Goal: Leave review/rating

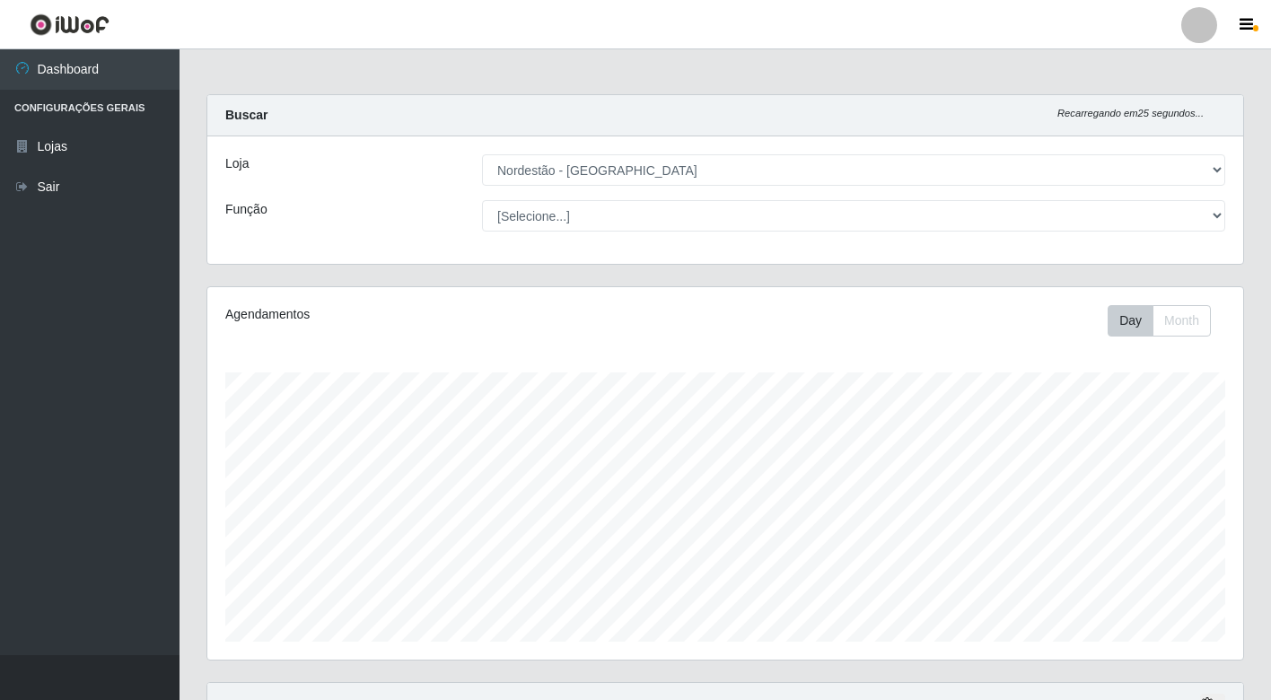
select select "454"
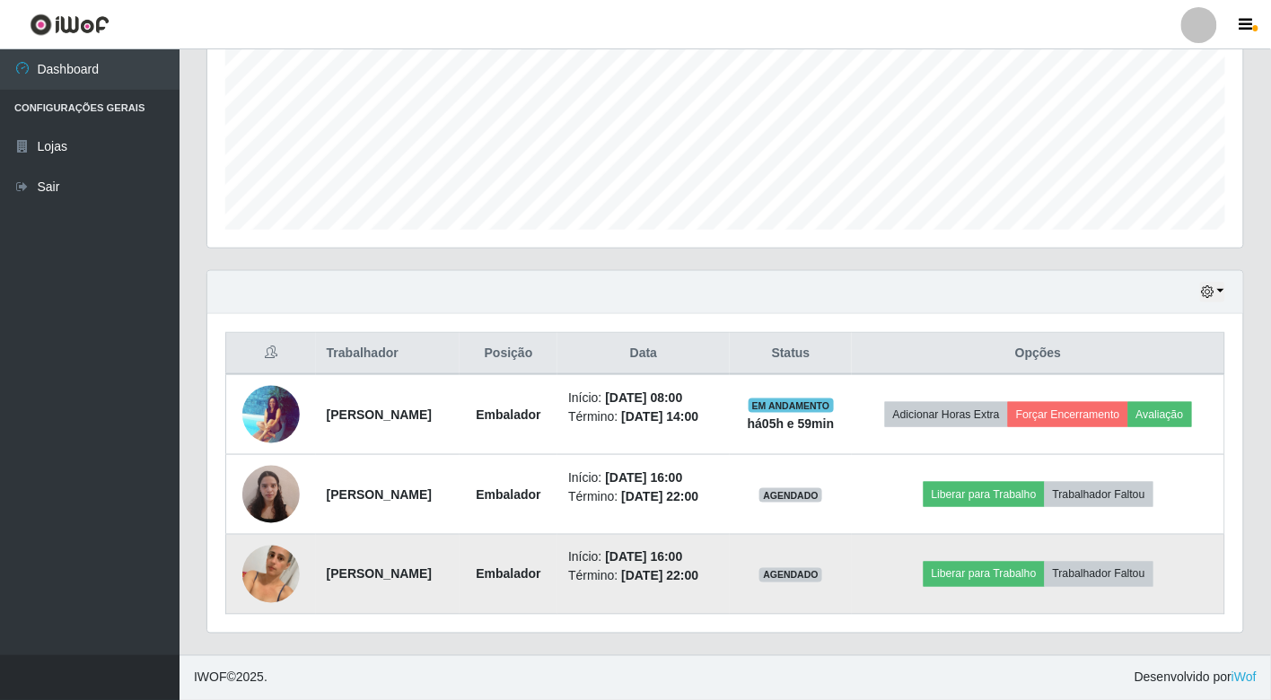
scroll to position [372, 1036]
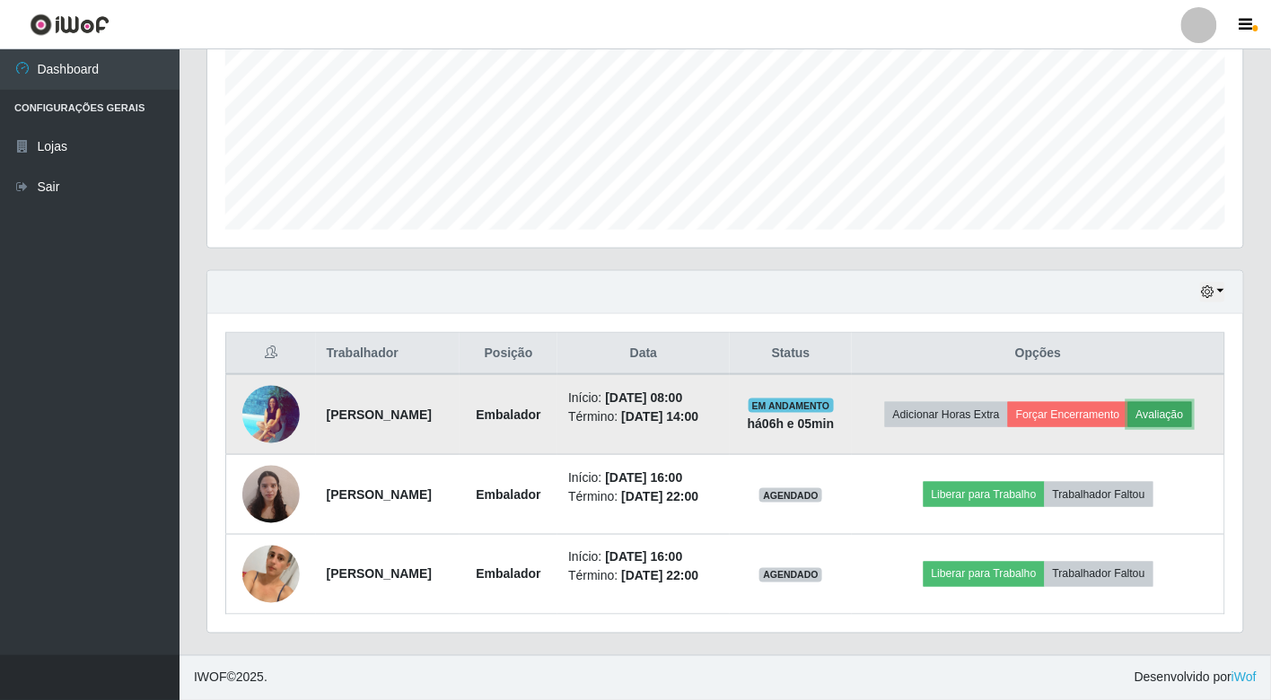
click at [1128, 402] on button "Avaliação" at bounding box center [1160, 414] width 64 height 25
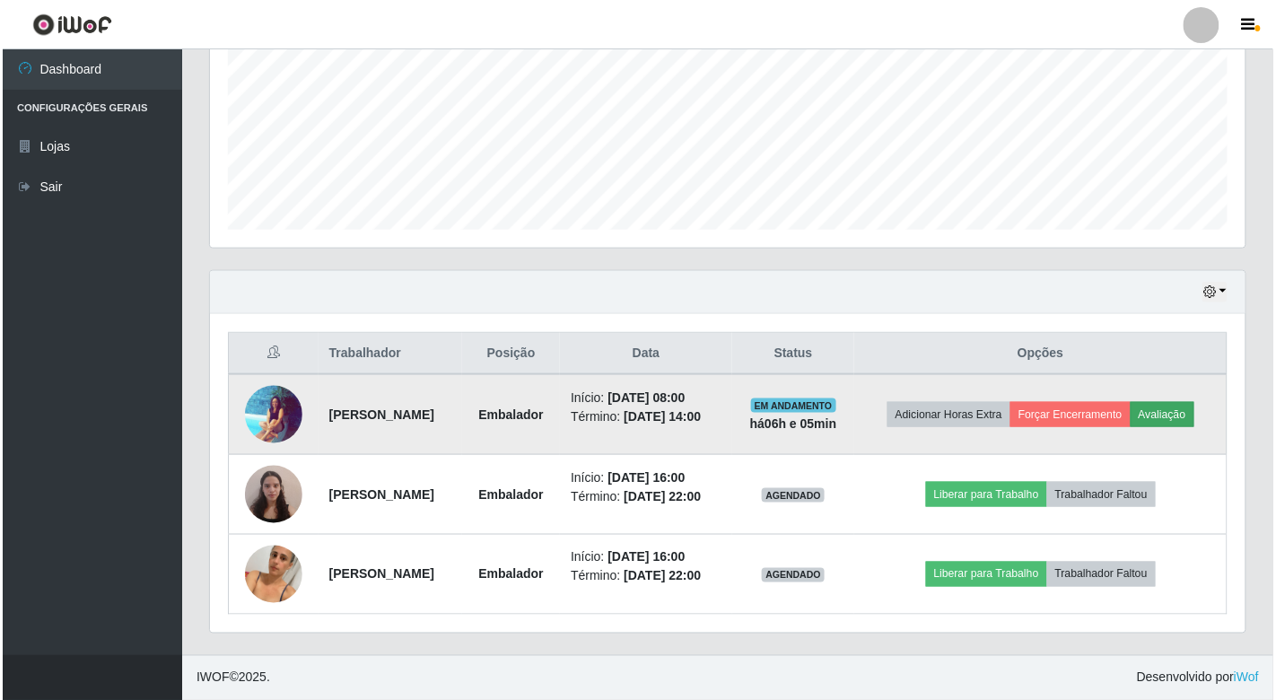
scroll to position [372, 1025]
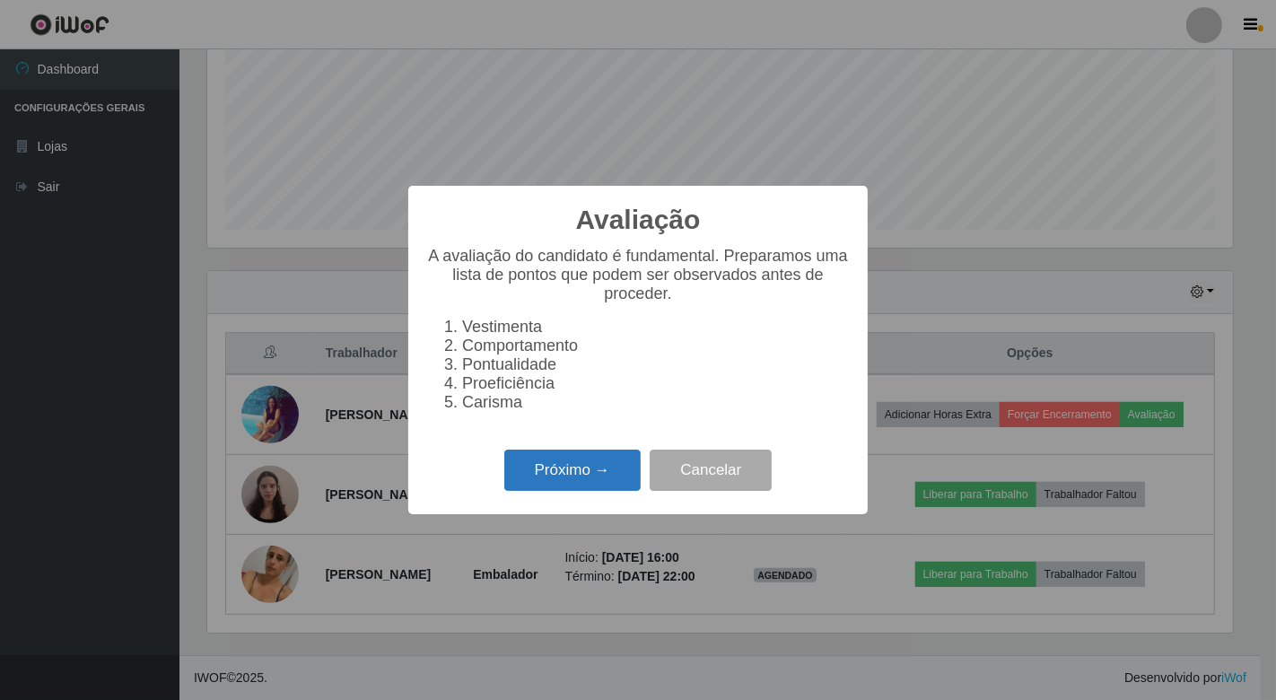
click at [531, 472] on button "Próximo →" at bounding box center [572, 471] width 136 height 42
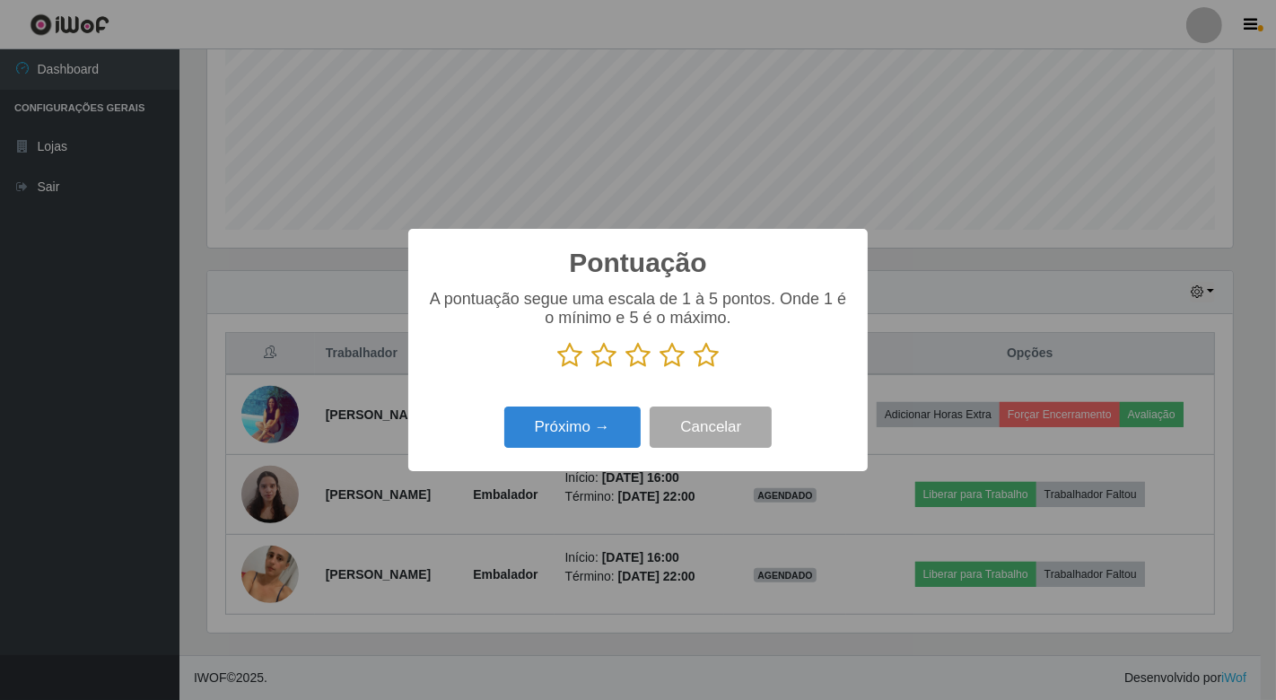
scroll to position [897263, 896610]
click at [570, 357] on icon at bounding box center [569, 355] width 25 height 27
click at [557, 369] on input "radio" at bounding box center [557, 369] width 0 height 0
drag, startPoint x: 594, startPoint y: 355, endPoint x: 626, endPoint y: 360, distance: 31.9
click at [595, 355] on icon at bounding box center [604, 355] width 25 height 27
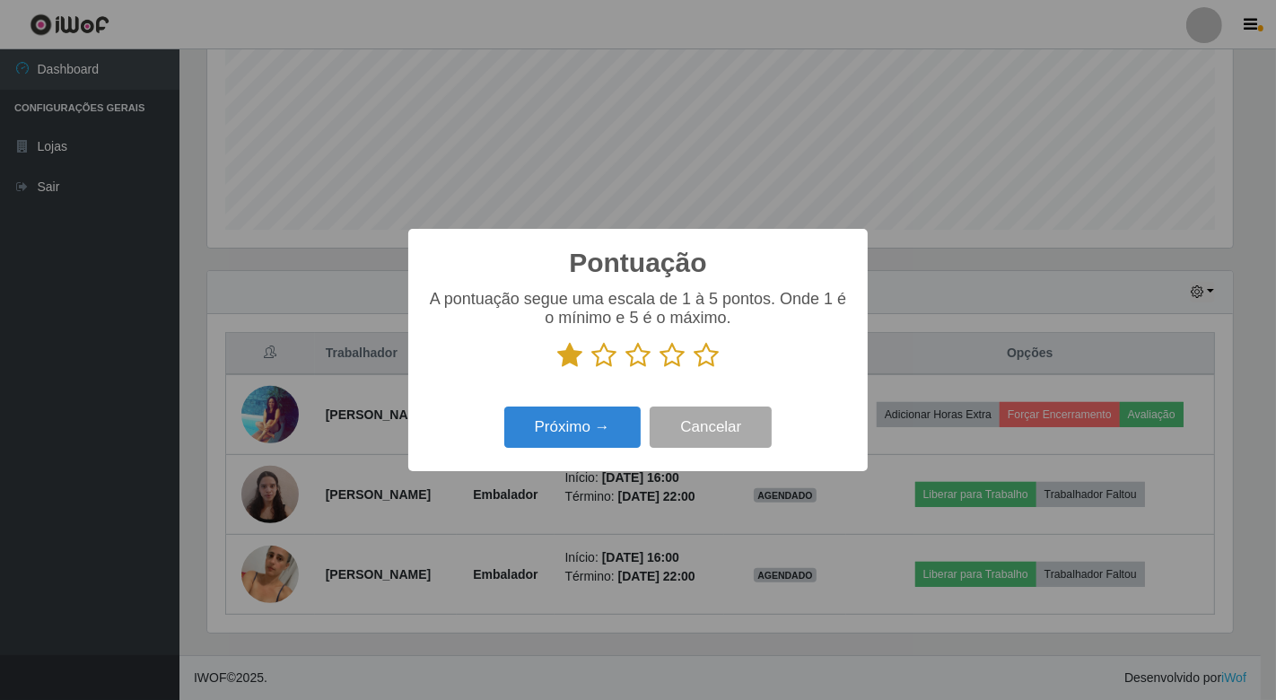
click at [592, 369] on input "radio" at bounding box center [592, 369] width 0 height 0
click at [639, 355] on icon at bounding box center [638, 355] width 25 height 27
click at [626, 369] on input "radio" at bounding box center [626, 369] width 0 height 0
click at [671, 348] on icon at bounding box center [672, 355] width 25 height 27
click at [660, 369] on input "radio" at bounding box center [660, 369] width 0 height 0
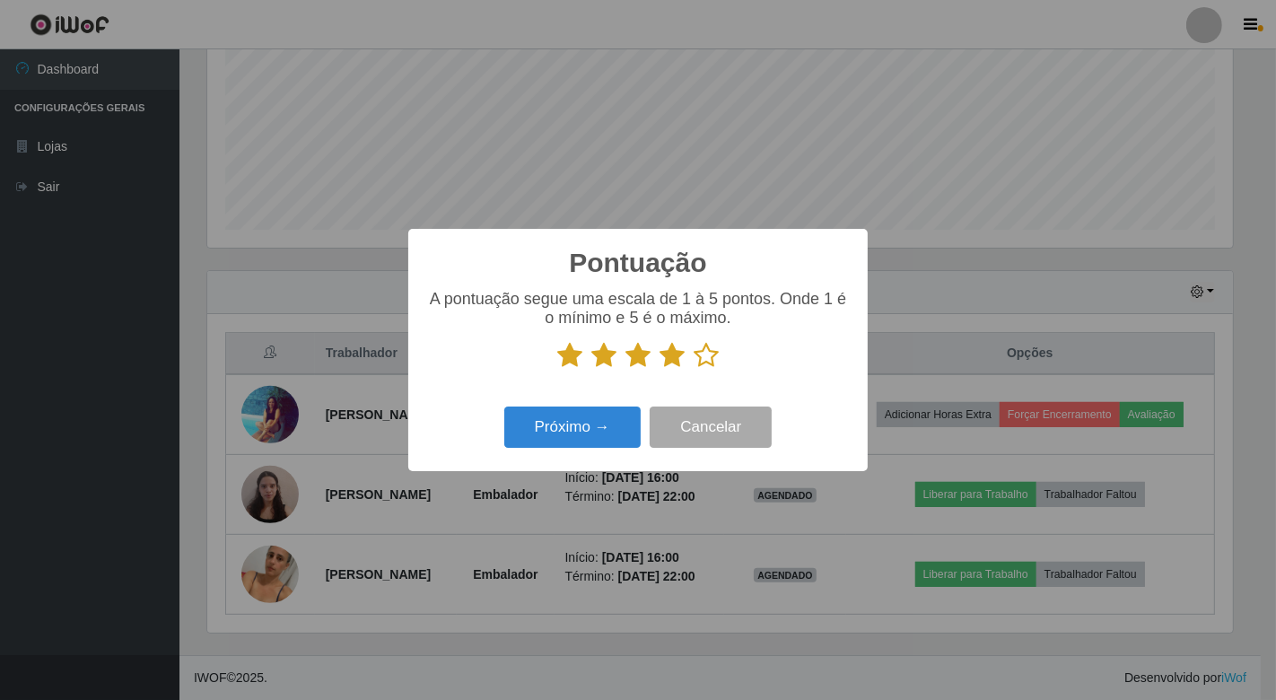
click at [709, 355] on icon at bounding box center [706, 355] width 25 height 27
click at [694, 369] on input "radio" at bounding box center [694, 369] width 0 height 0
click at [546, 428] on button "Próximo →" at bounding box center [572, 428] width 136 height 42
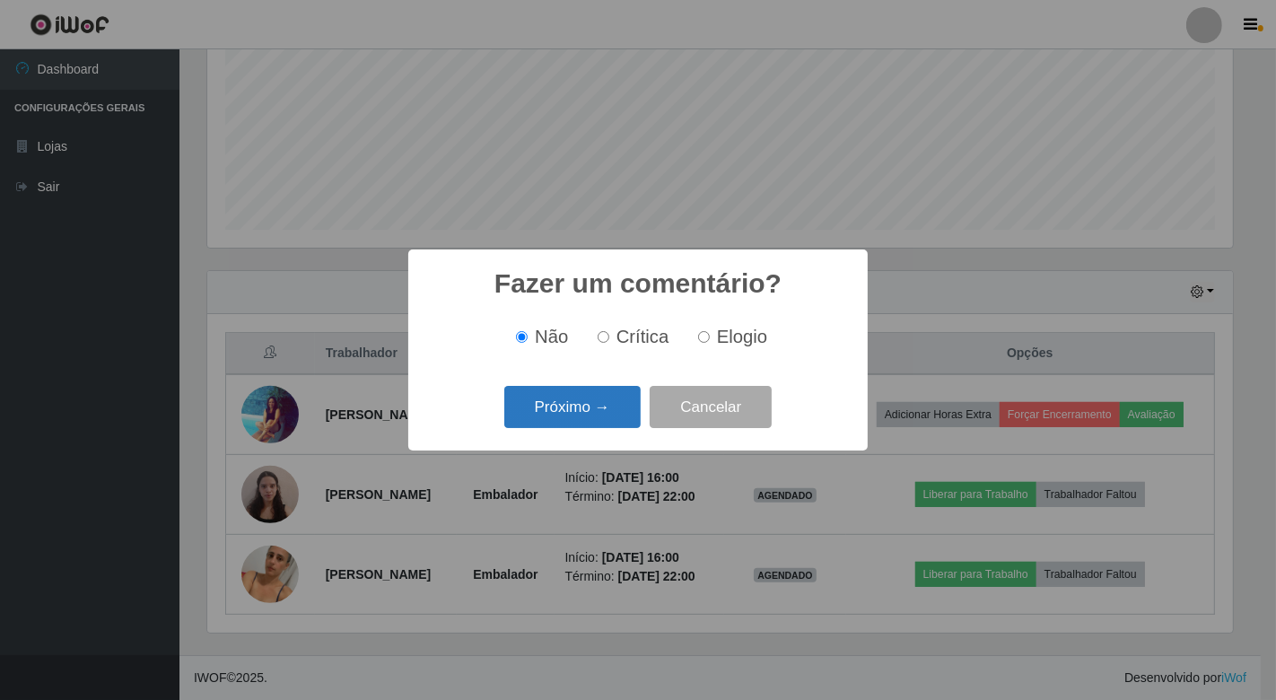
click at [548, 404] on button "Próximo →" at bounding box center [572, 407] width 136 height 42
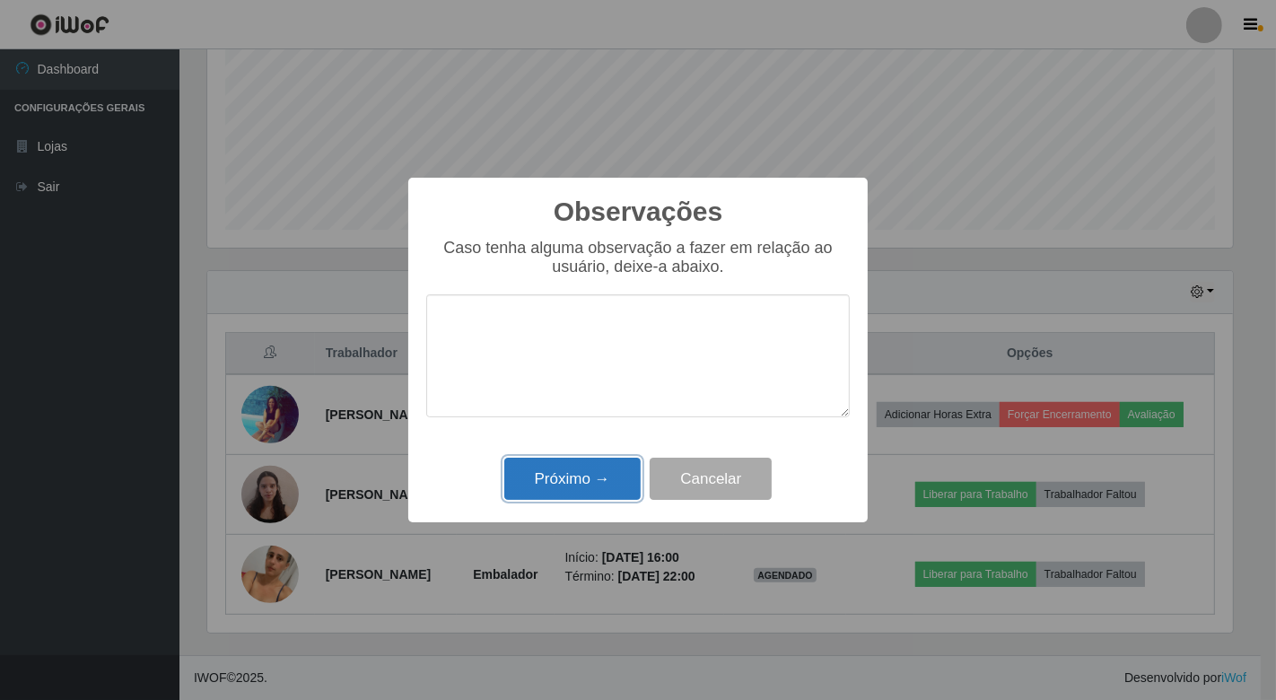
click at [564, 486] on button "Próximo →" at bounding box center [572, 479] width 136 height 42
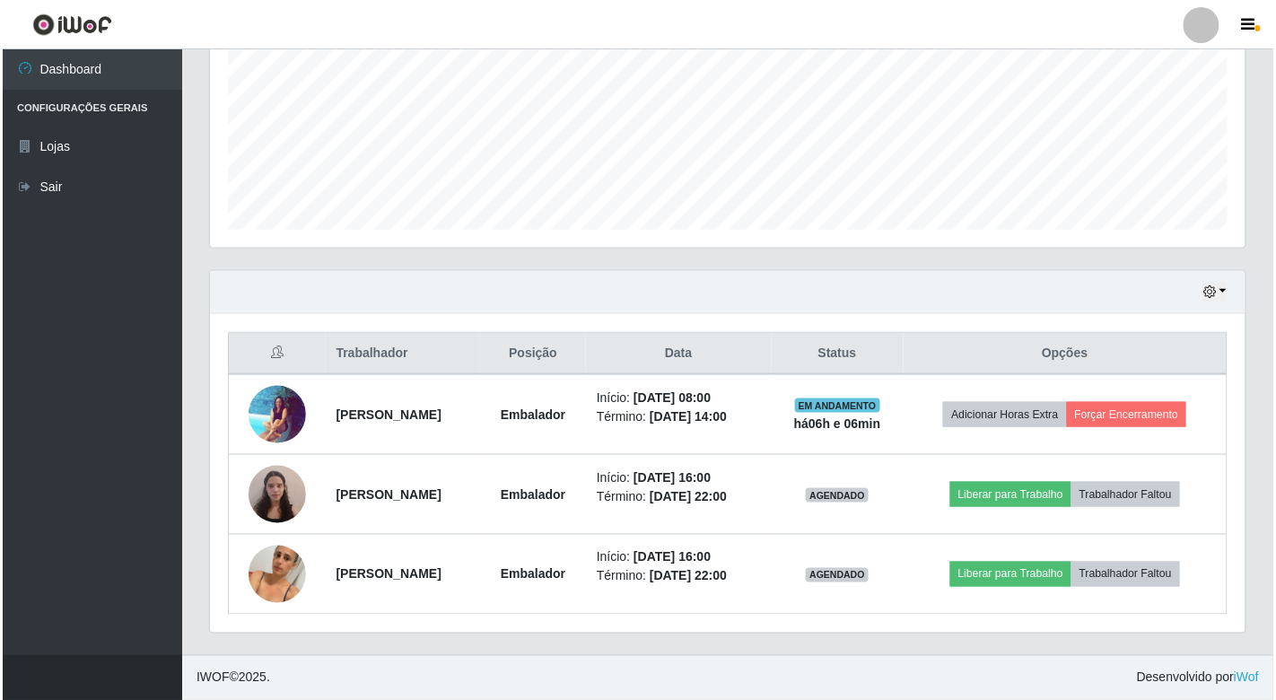
scroll to position [413, 0]
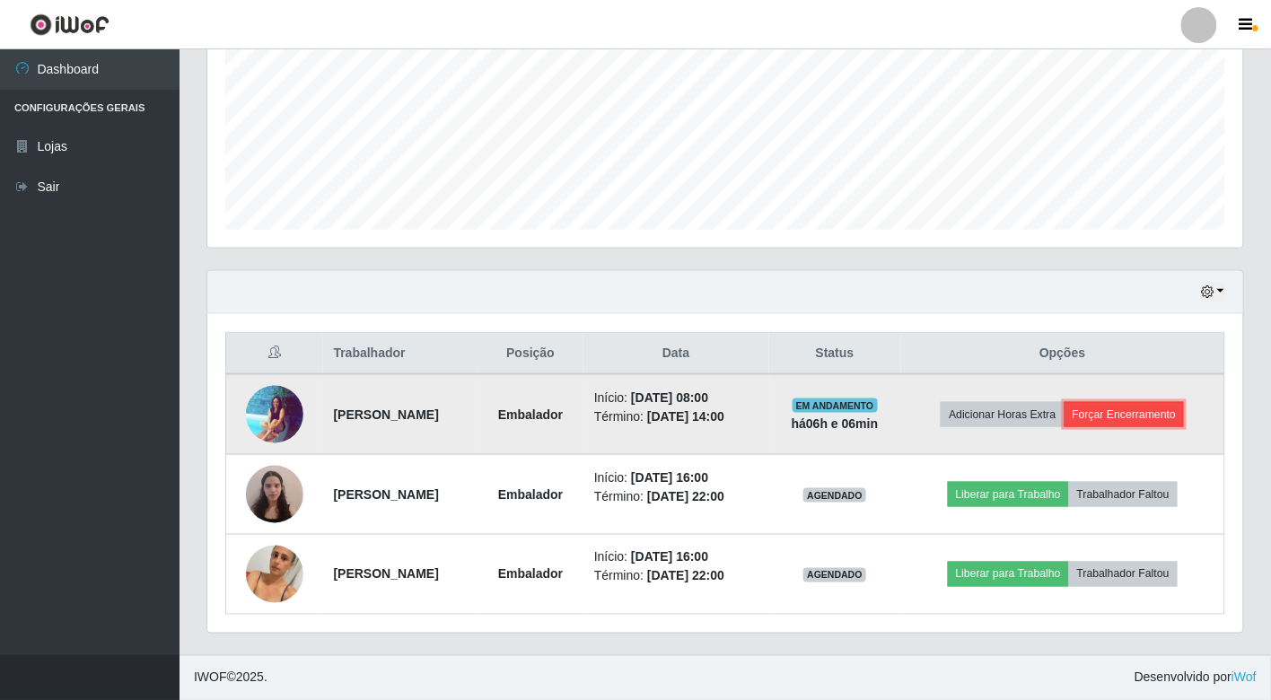
click at [1150, 416] on button "Forçar Encerramento" at bounding box center [1125, 414] width 120 height 25
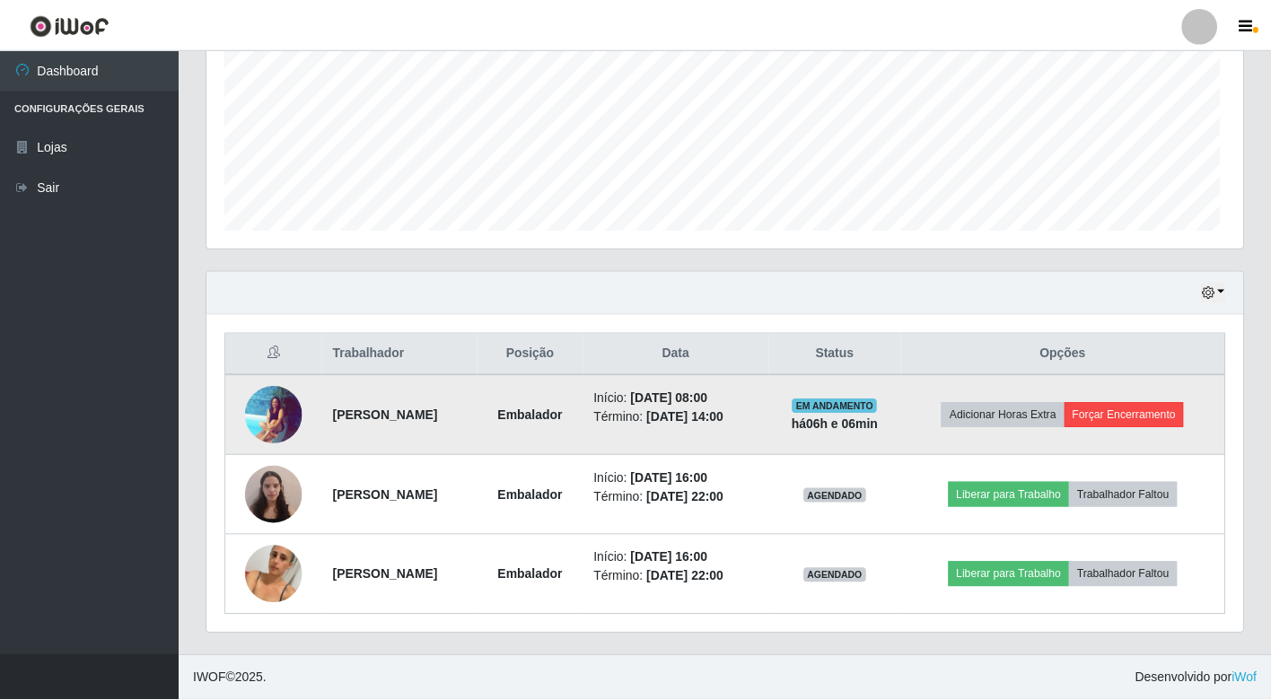
scroll to position [372, 1025]
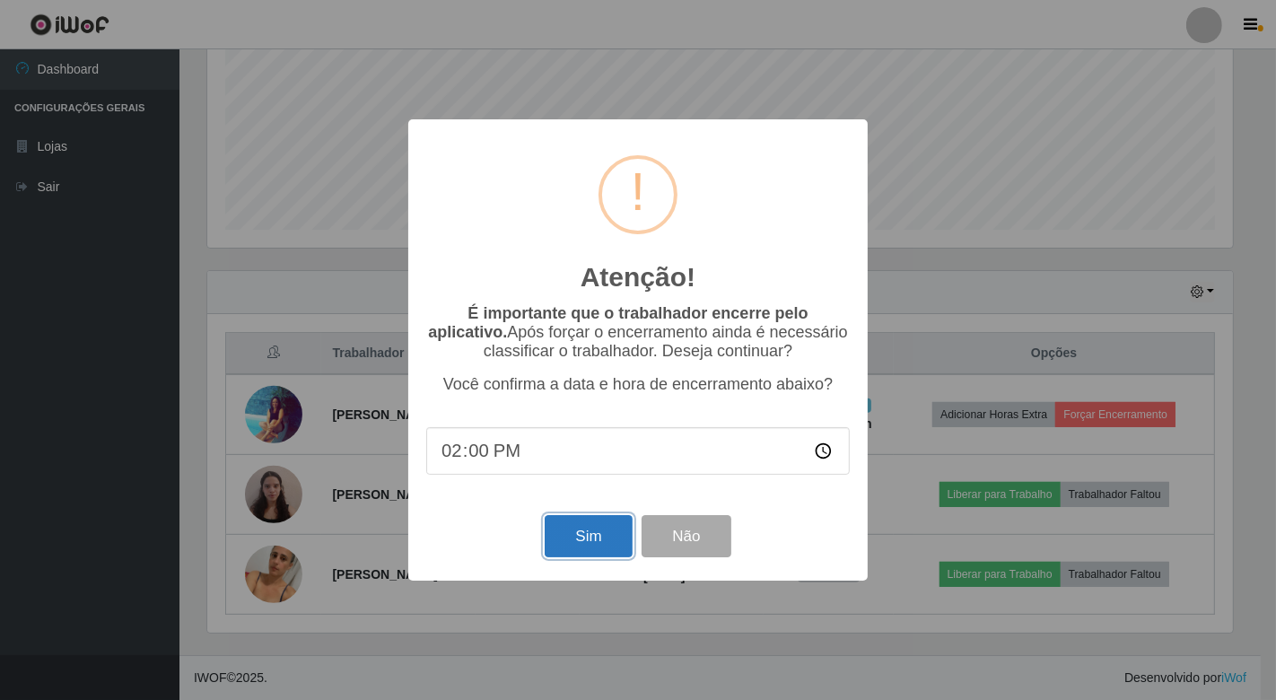
click at [572, 539] on button "Sim" at bounding box center [588, 536] width 87 height 42
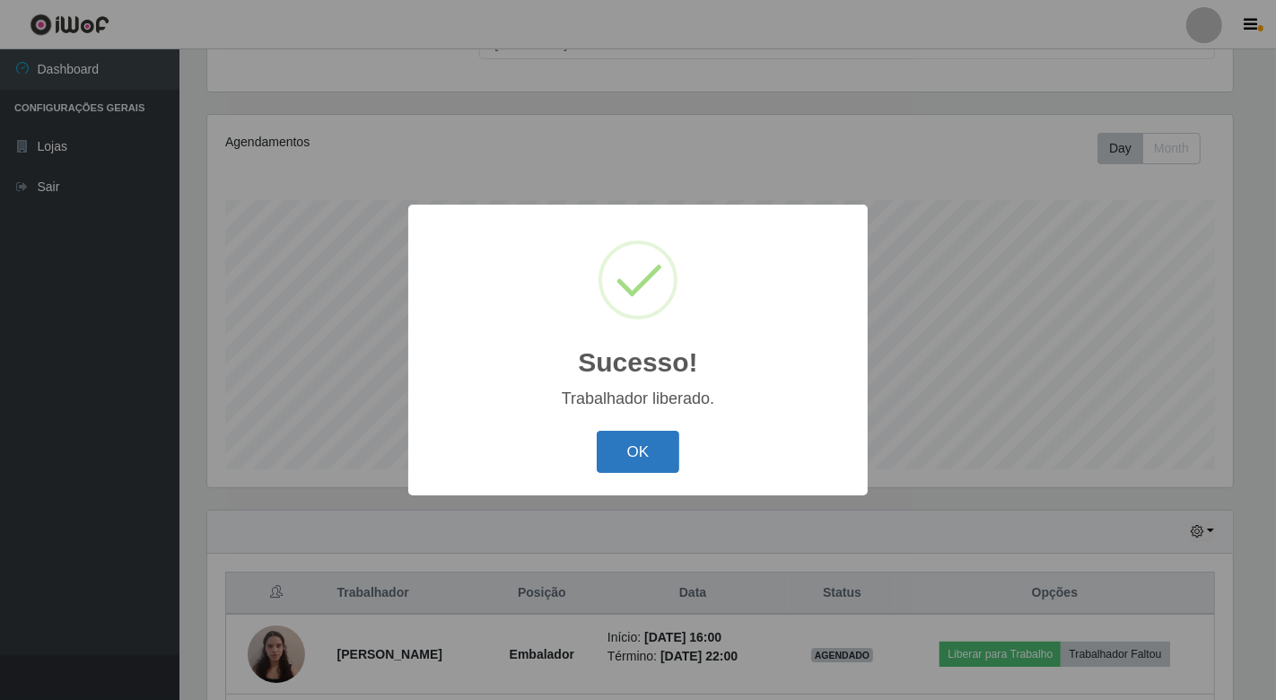
click at [634, 453] on button "OK" at bounding box center [638, 452] width 83 height 42
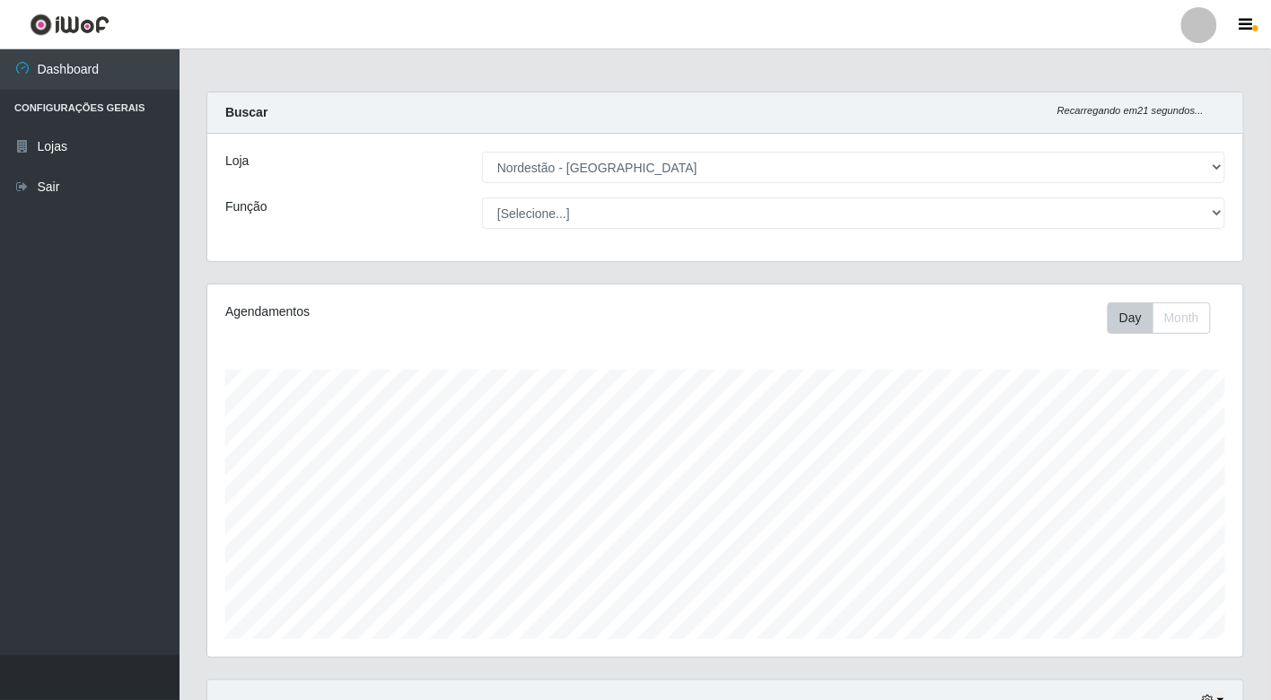
scroll to position [0, 0]
